Goal: Information Seeking & Learning: Find specific fact

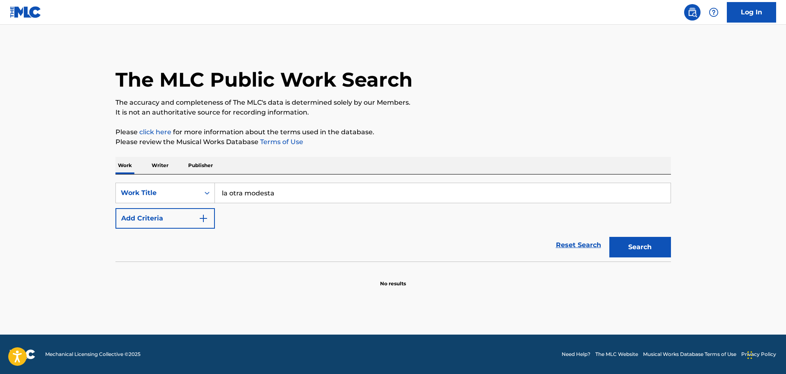
click at [569, 248] on link "Reset Search" at bounding box center [578, 245] width 53 height 18
click at [271, 198] on input "Search Form" at bounding box center [443, 193] width 456 height 20
type input "dame dame"
click at [609, 237] on button "Search" at bounding box center [640, 247] width 62 height 21
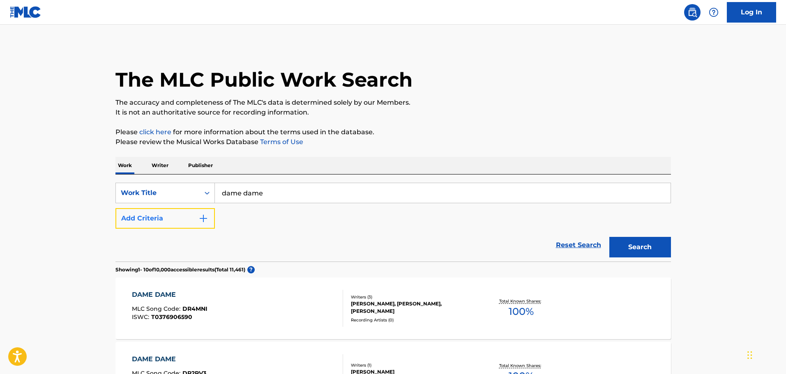
click at [189, 216] on button "Add Criteria" at bounding box center [164, 218] width 99 height 21
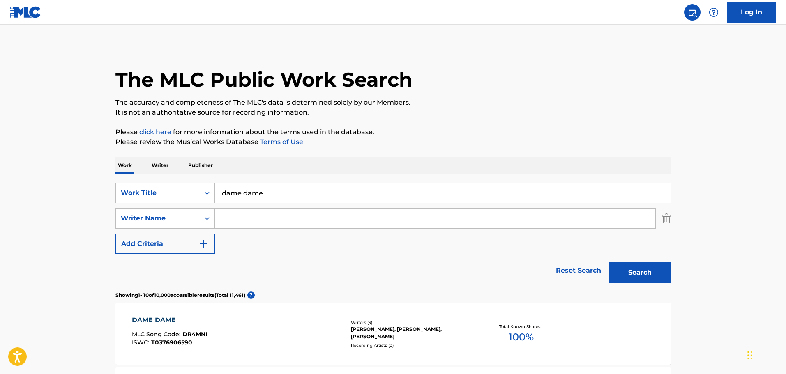
click at [237, 222] on input "Search Form" at bounding box center [435, 219] width 440 height 20
type input "flores"
click at [609, 263] on button "Search" at bounding box center [640, 273] width 62 height 21
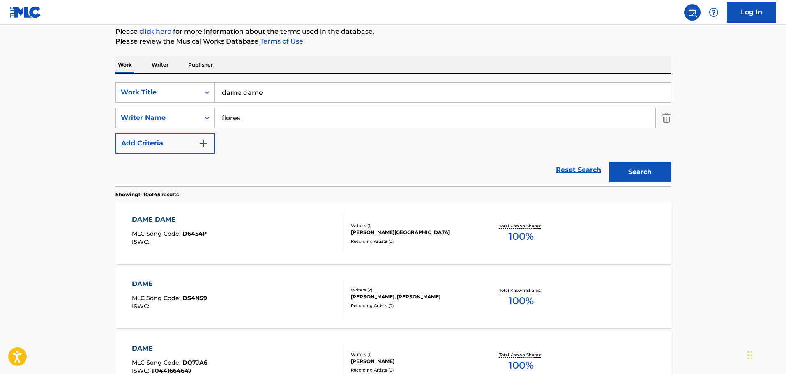
scroll to position [123, 0]
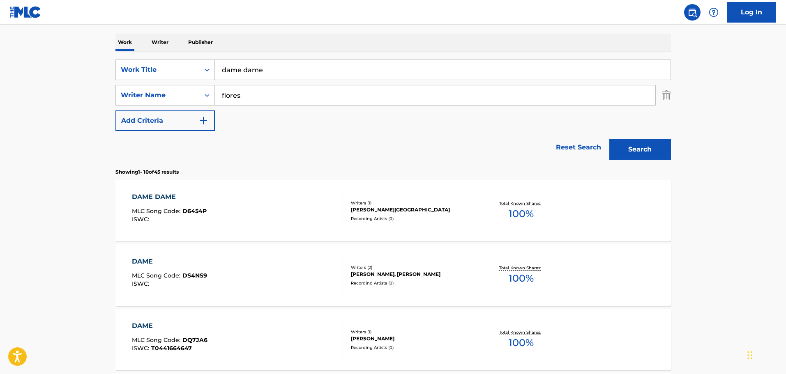
click at [265, 200] on div "DAME DAME MLC Song Code : D6454P ISWC :" at bounding box center [237, 210] width 211 height 37
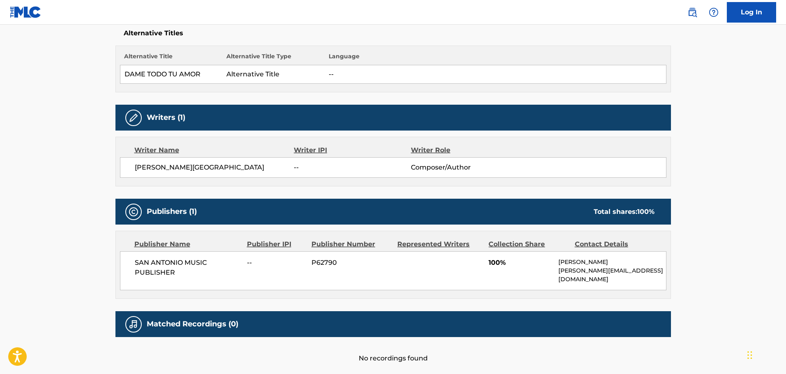
scroll to position [16, 0]
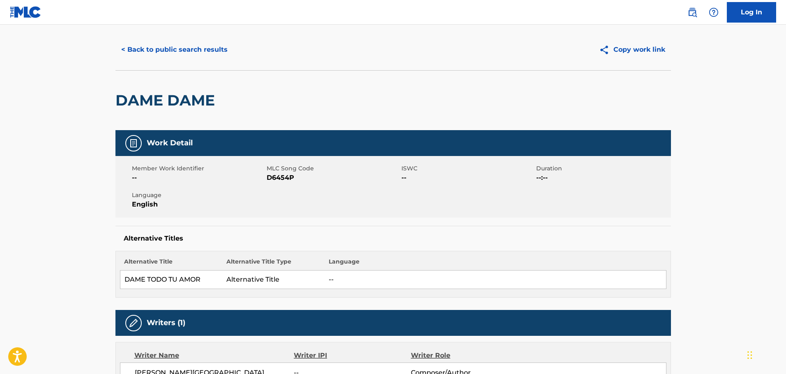
click at [25, 8] on img at bounding box center [26, 12] width 32 height 12
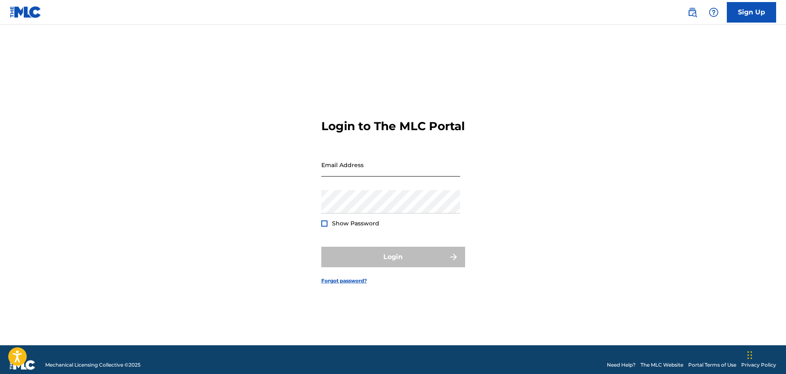
drag, startPoint x: 346, startPoint y: 182, endPoint x: 350, endPoint y: 181, distance: 4.2
click at [346, 177] on input "Email Address" at bounding box center [390, 164] width 139 height 23
type input "[PERSON_NAME][EMAIL_ADDRESS][DOMAIN_NAME]"
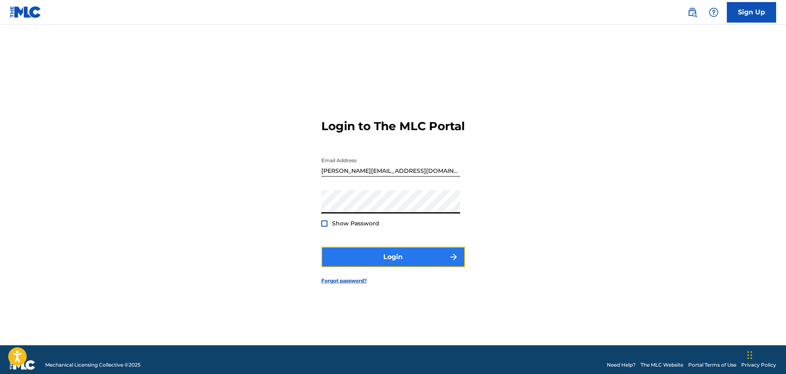
click at [421, 267] on button "Login" at bounding box center [393, 257] width 144 height 21
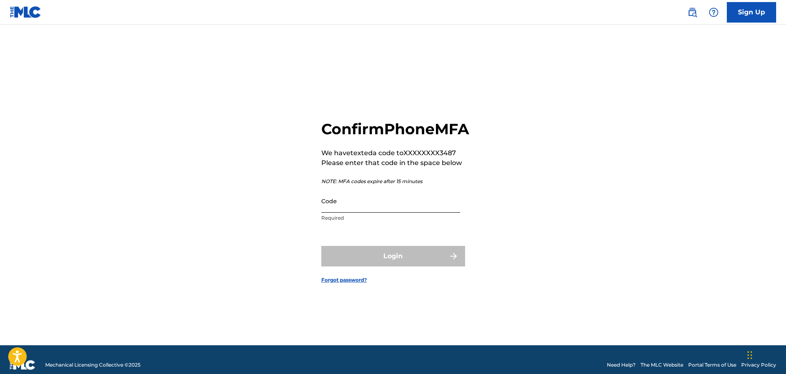
click at [365, 213] on input "Code" at bounding box center [390, 200] width 139 height 23
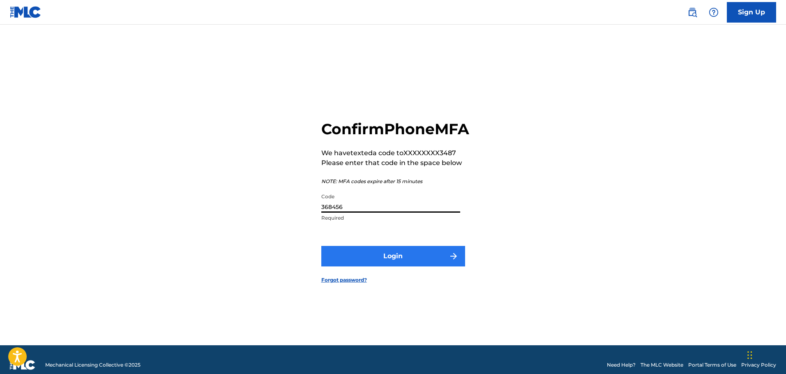
type input "368456"
click at [429, 265] on button "Login" at bounding box center [393, 256] width 144 height 21
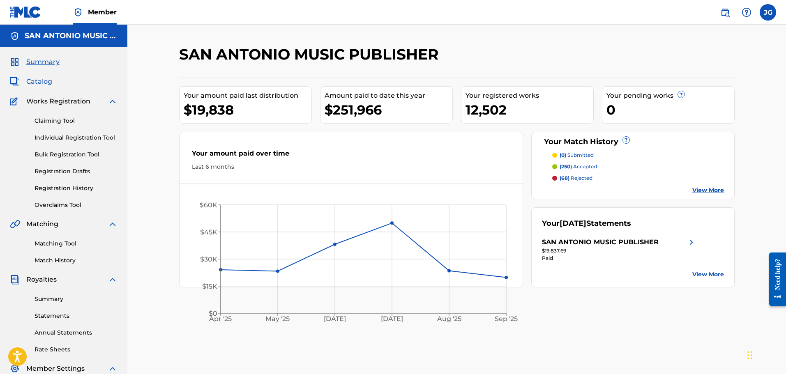
click at [37, 82] on span "Catalog" at bounding box center [39, 82] width 26 height 10
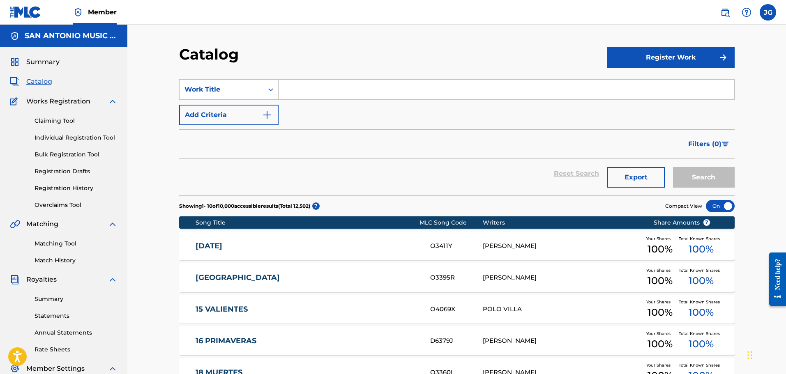
click at [302, 91] on input "Search Form" at bounding box center [507, 90] width 456 height 20
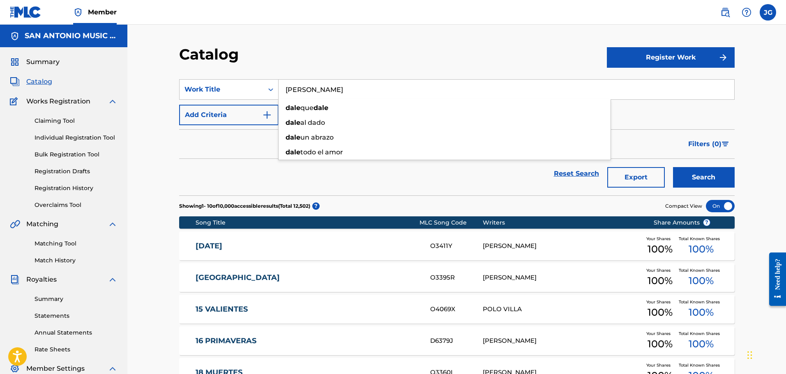
click at [673, 167] on button "Search" at bounding box center [704, 177] width 62 height 21
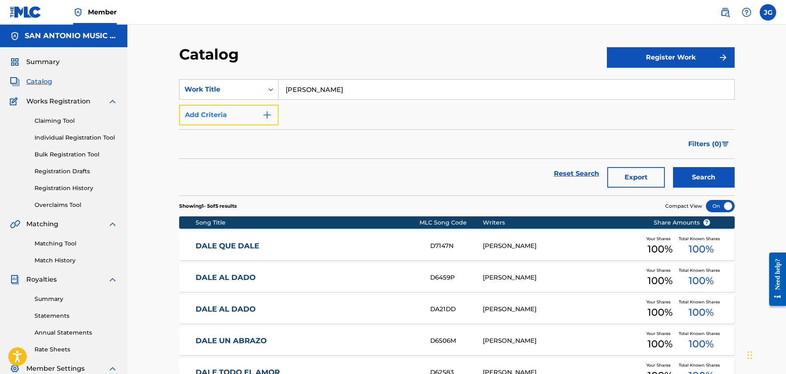
click at [272, 113] on img "Search Form" at bounding box center [267, 115] width 10 height 10
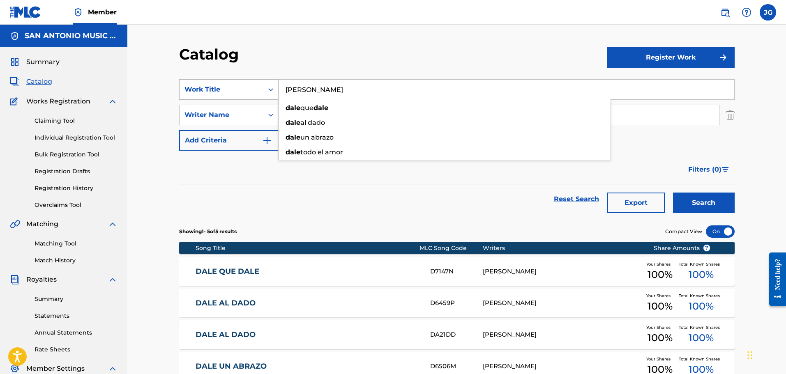
drag, startPoint x: 321, startPoint y: 90, endPoint x: 243, endPoint y: 95, distance: 77.8
click at [245, 97] on div "SearchWithCriteria7bf04ad9-ddb6-4901-8378-b552a81af4e6 Work Title [PERSON_NAME]…" at bounding box center [456, 89] width 555 height 21
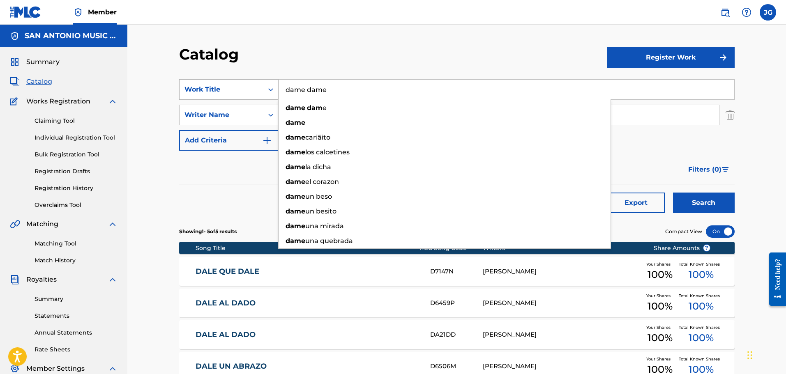
type input "dame dame"
click at [673, 193] on button "Search" at bounding box center [704, 203] width 62 height 21
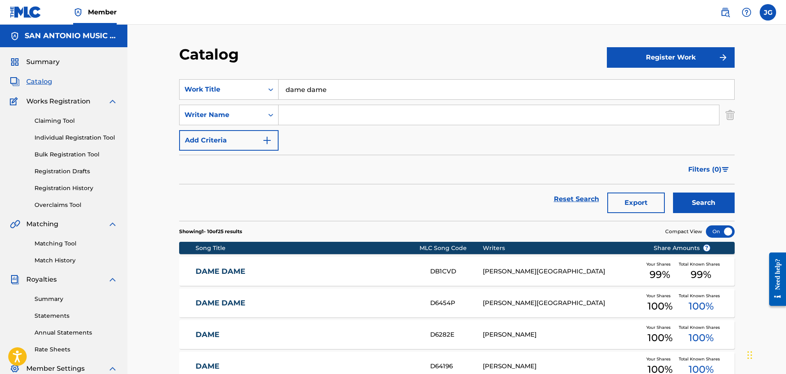
click at [511, 303] on div "[PERSON_NAME][GEOGRAPHIC_DATA]" at bounding box center [562, 303] width 158 height 9
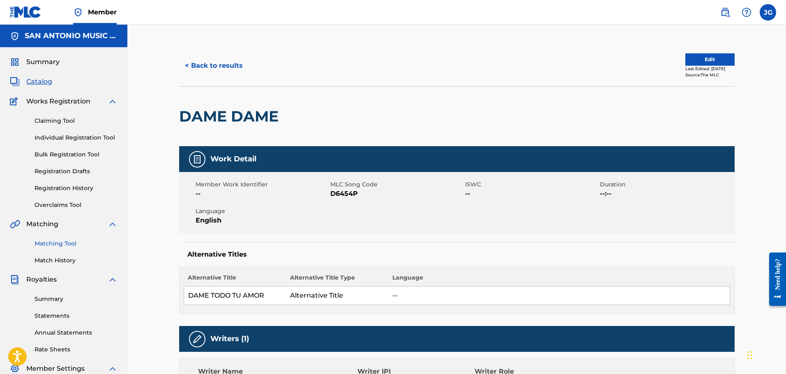
click at [68, 244] on link "Matching Tool" at bounding box center [76, 244] width 83 height 9
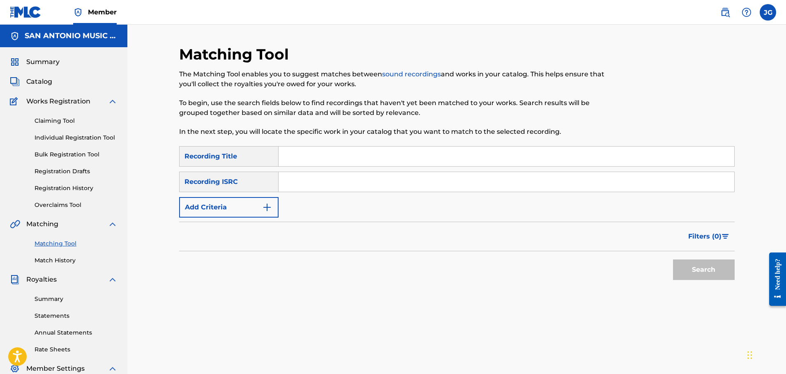
click at [294, 152] on input "Search Form" at bounding box center [507, 157] width 456 height 20
type input "dame dame"
click at [673, 260] on button "Search" at bounding box center [704, 270] width 62 height 21
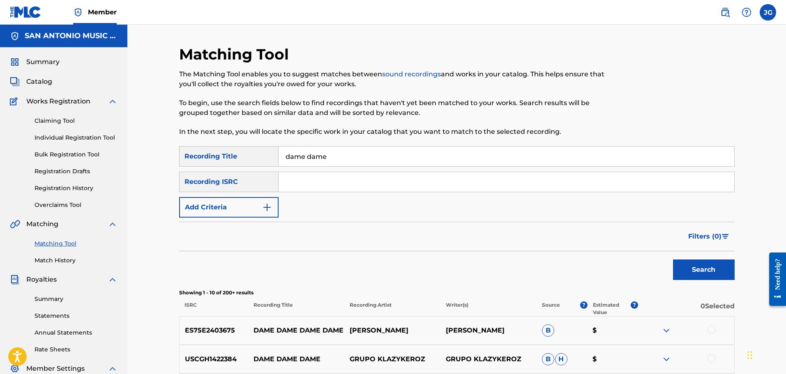
click at [265, 180] on div "Recording ISRC" at bounding box center [228, 182] width 99 height 21
click at [253, 203] on button "Add Criteria" at bounding box center [228, 207] width 99 height 21
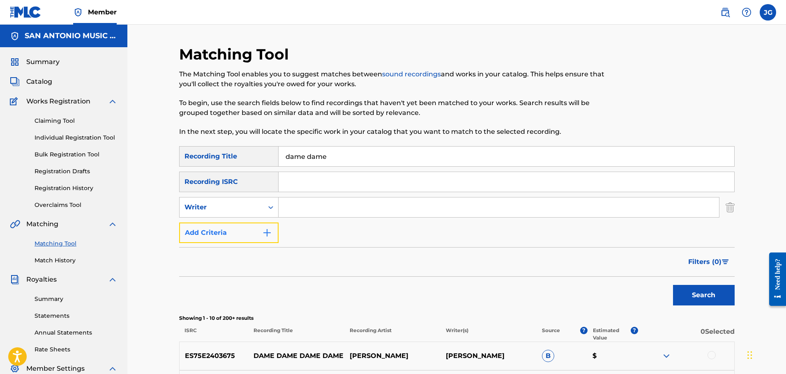
click at [256, 237] on button "Add Criteria" at bounding box center [228, 233] width 99 height 21
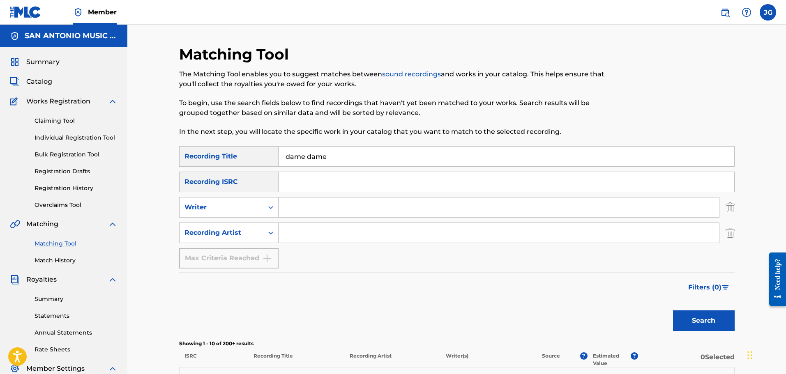
click at [293, 231] on input "Search Form" at bounding box center [499, 233] width 440 height 20
type input "[PERSON_NAME]"
click at [673, 311] on button "Search" at bounding box center [704, 321] width 62 height 21
click at [700, 325] on button "Search" at bounding box center [704, 321] width 62 height 21
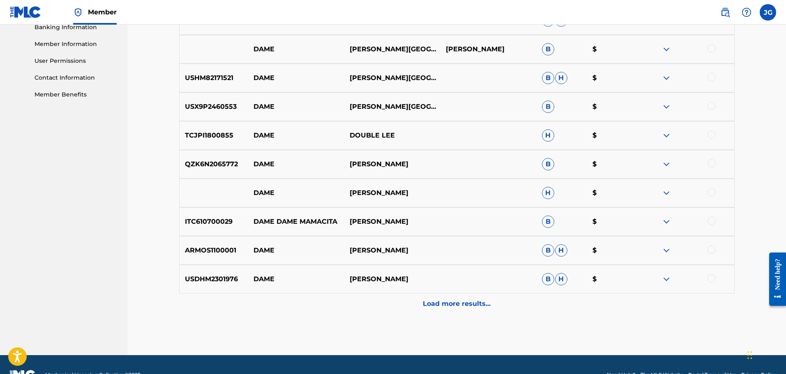
scroll to position [382, 0]
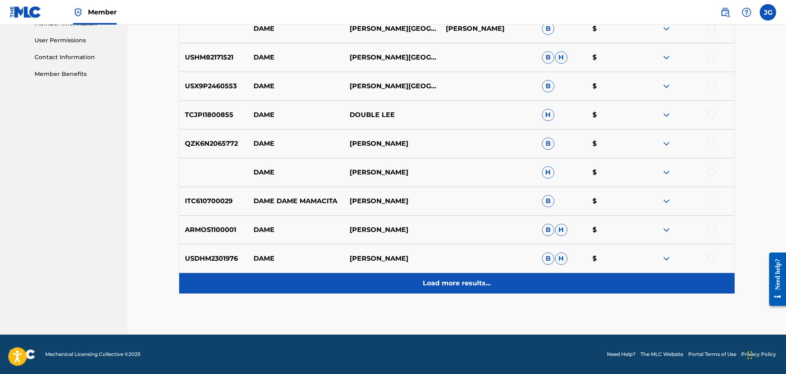
click at [438, 285] on p "Load more results..." at bounding box center [457, 284] width 68 height 10
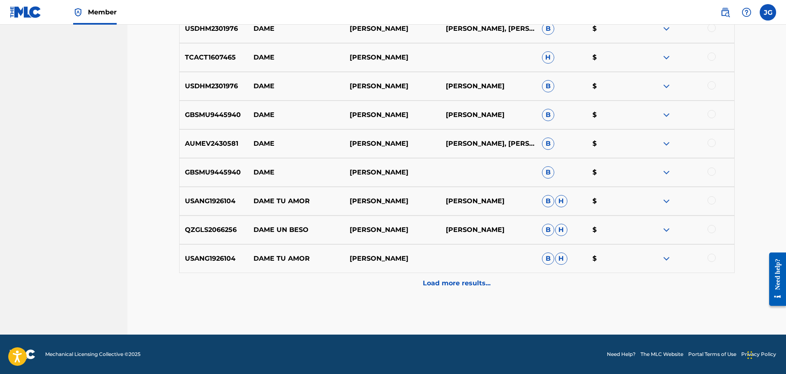
click at [458, 287] on p "Load more results..." at bounding box center [457, 284] width 68 height 10
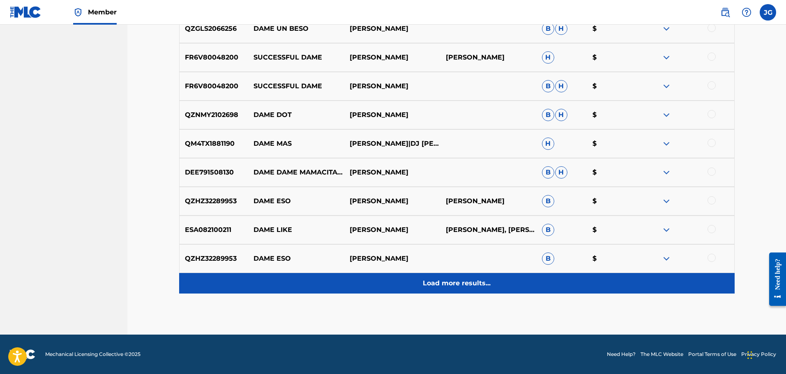
click at [461, 285] on p "Load more results..." at bounding box center [457, 284] width 68 height 10
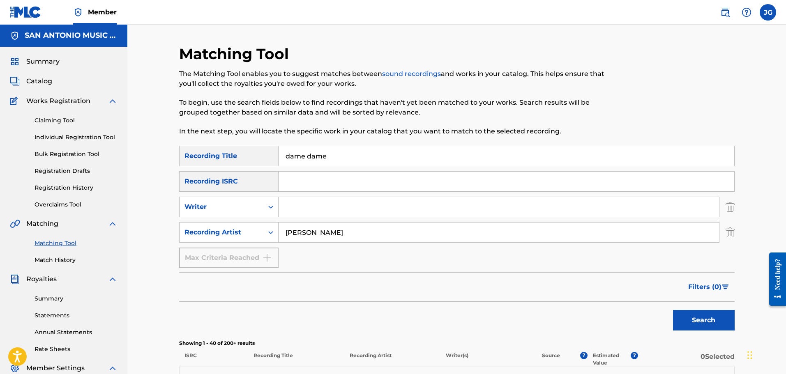
scroll to position [0, 0]
